Goal: Find specific page/section: Locate a particular part of the current website

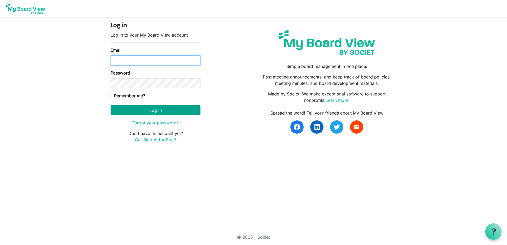
type input "pam@arc-ad.org"
click at [149, 110] on button "Log in" at bounding box center [156, 110] width 90 height 10
type input "[PERSON_NAME][EMAIL_ADDRESS][DOMAIN_NAME]"
click at [157, 111] on button "Log in" at bounding box center [156, 110] width 90 height 10
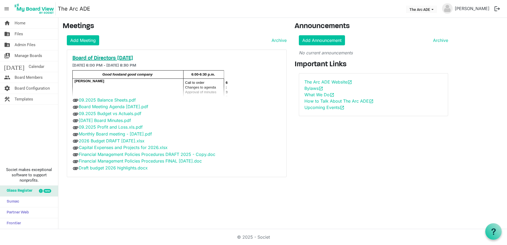
click at [106, 58] on h5 "Board of Directors October 2025" at bounding box center [176, 58] width 209 height 6
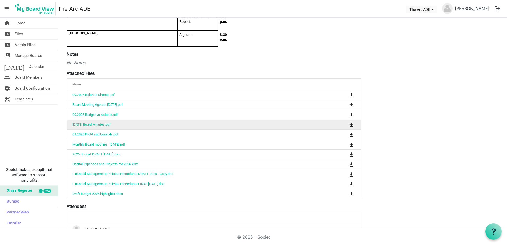
scroll to position [212, 0]
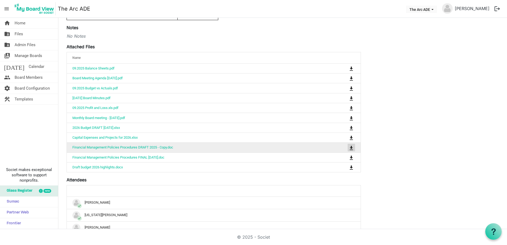
click at [352, 150] on span "is Command column column header" at bounding box center [351, 148] width 3 height 4
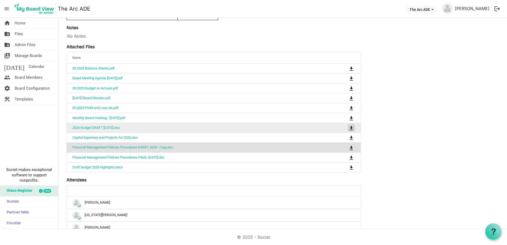
click at [352, 130] on span "is Command column column header" at bounding box center [351, 128] width 3 height 4
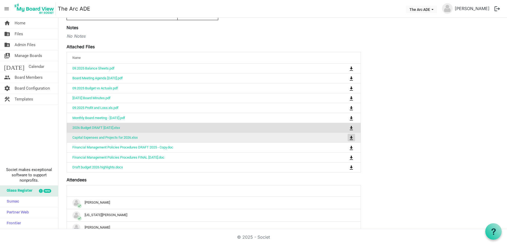
click at [351, 140] on span "is Command column column header" at bounding box center [351, 138] width 3 height 4
